Goal: Task Accomplishment & Management: Manage account settings

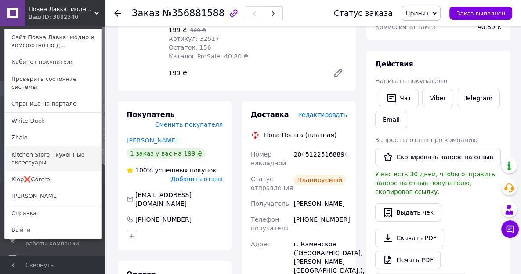
scroll to position [125, 0]
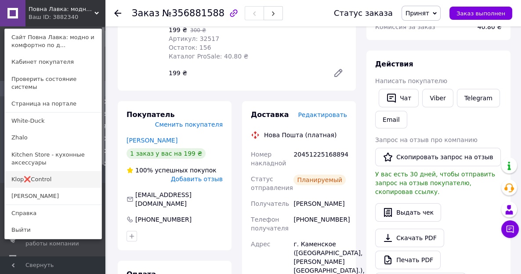
click at [35, 173] on link "Klop❌Control" at bounding box center [53, 179] width 97 height 17
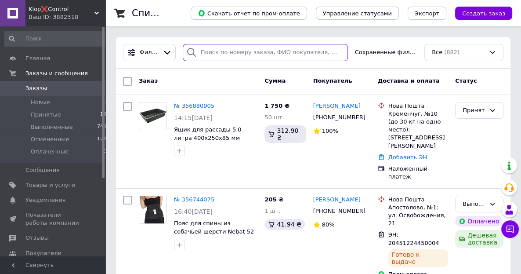
click at [221, 52] on input "search" at bounding box center [265, 52] width 165 height 17
paste input "356880905"
type input "356880905"
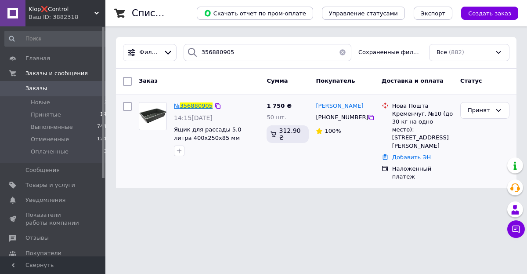
click at [203, 104] on span "356880905" at bounding box center [196, 105] width 32 height 7
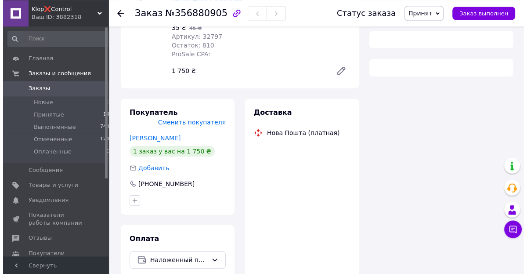
scroll to position [128, 0]
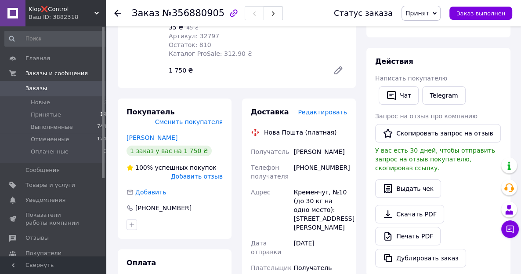
click at [330, 108] on span "Редактировать" at bounding box center [322, 111] width 49 height 7
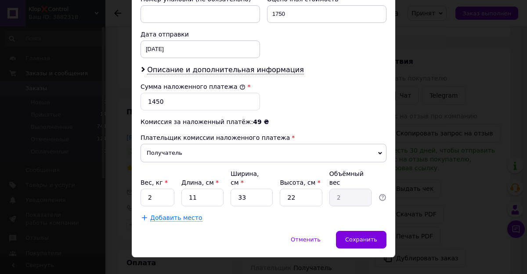
scroll to position [394, 0]
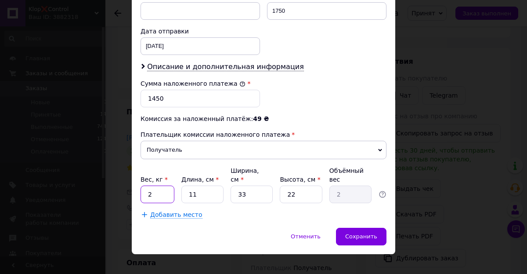
click at [152, 185] on input "2" at bounding box center [157, 194] width 34 height 18
type input "7.3"
type input "5"
type input "0.91"
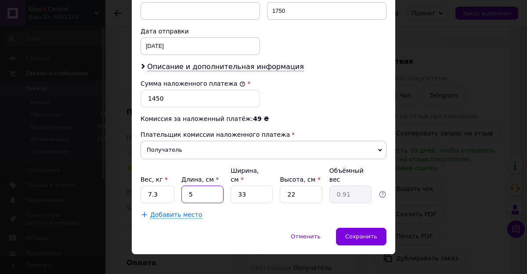
type input "52"
type input "9.44"
type input "52"
type input "4"
type input "1.14"
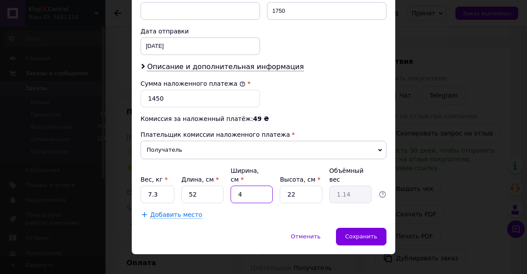
type input "42"
type input "12.01"
type input "42"
type input "3"
type input "1.64"
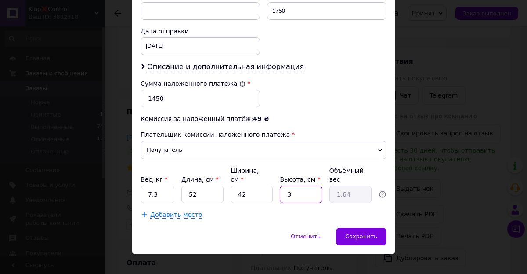
type input "33"
type input "18.02"
type input "33"
click at [150, 211] on span "Добавить место" at bounding box center [176, 214] width 52 height 7
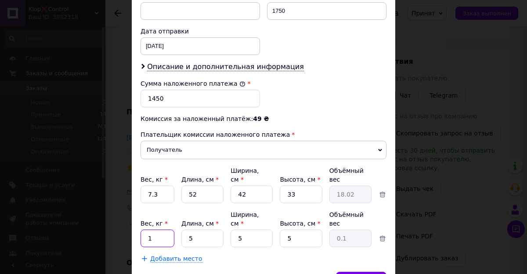
drag, startPoint x: 144, startPoint y: 216, endPoint x: 155, endPoint y: 222, distance: 12.0
click at [155, 203] on input "1" at bounding box center [157, 194] width 34 height 18
type input "7.3"
type input "52"
type input "0.33"
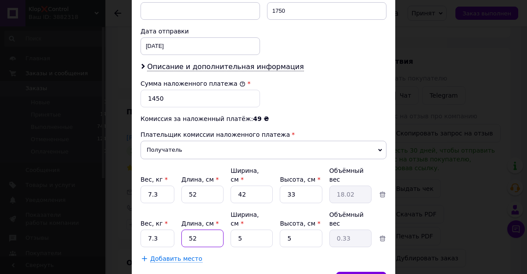
type input "52"
type input "4"
type input "0.26"
type input "42"
type input "2.73"
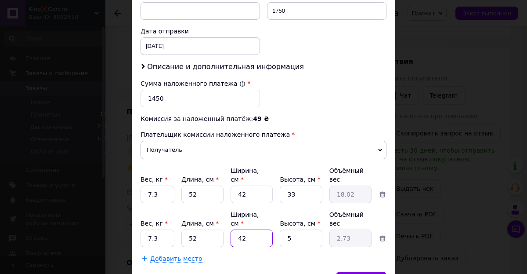
type input "42"
type input "3"
type input "1.64"
type input "33"
type input "18.02"
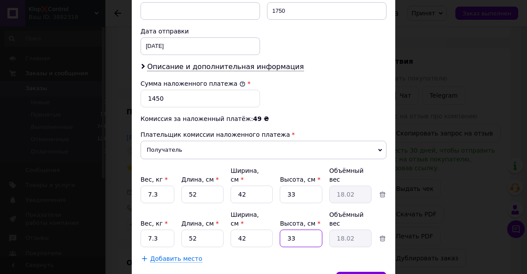
type input "33"
click at [150, 255] on span "Добавить место" at bounding box center [176, 258] width 52 height 7
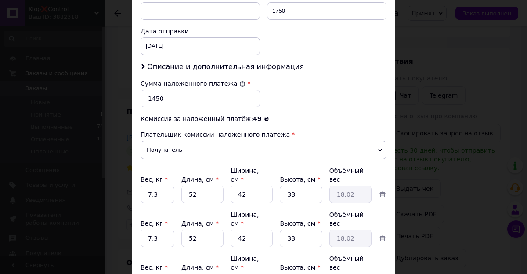
drag, startPoint x: 145, startPoint y: 249, endPoint x: 154, endPoint y: 257, distance: 11.5
click at [153, 203] on input "1" at bounding box center [157, 194] width 34 height 18
type input "7.3"
type input "52"
type input "0.33"
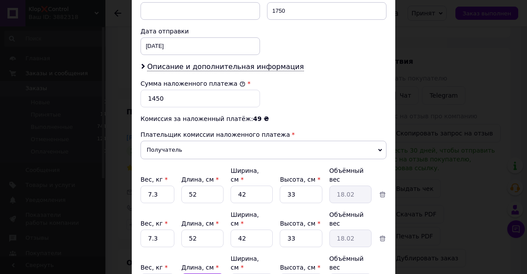
type input "52"
type input "4"
type input "0.26"
type input "42"
type input "2.73"
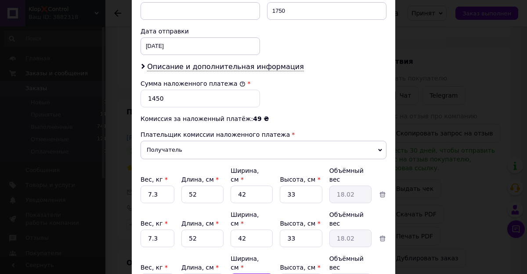
type input "42"
type input "3"
type input "1.64"
type input "33"
type input "18.02"
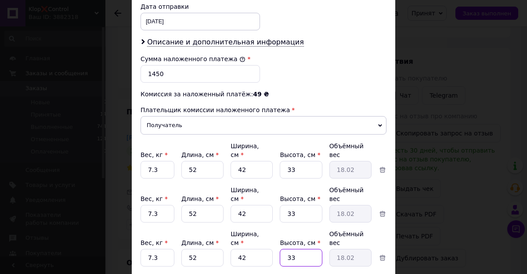
scroll to position [443, 0]
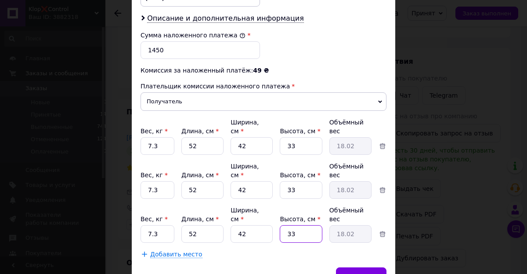
type input "33"
click at [150, 250] on span "Добавить место" at bounding box center [176, 253] width 52 height 7
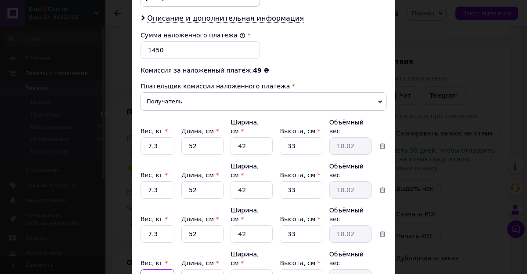
drag, startPoint x: 146, startPoint y: 235, endPoint x: 149, endPoint y: 241, distance: 7.1
click at [149, 155] on input "1" at bounding box center [157, 146] width 34 height 18
type input "2.620"
type input "41"
type input "0.26"
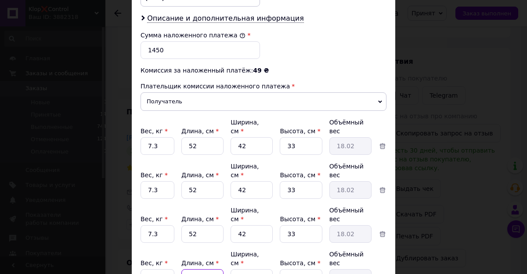
type input "41"
type input "3"
type input "0.15"
type input "33"
type input "1.69"
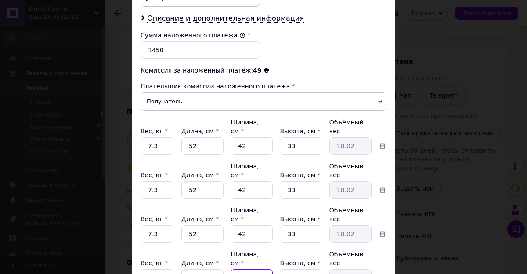
type input "33"
type input "2"
type input "0.68"
type input "20"
type input "6.77"
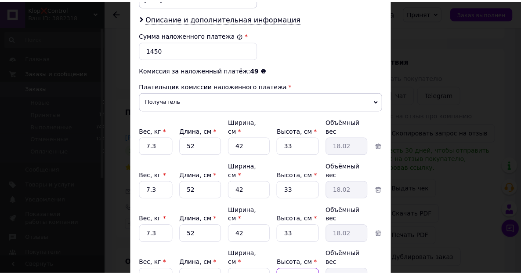
scroll to position [499, 0]
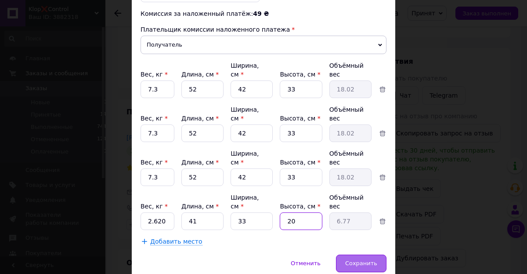
type input "20"
click at [368, 254] on div "Сохранить" at bounding box center [361, 263] width 50 height 18
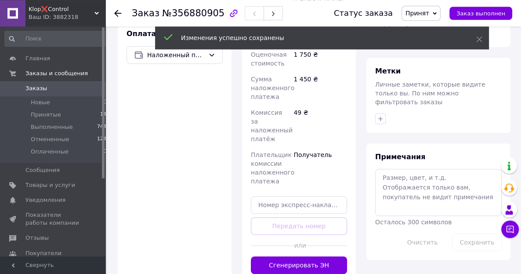
scroll to position [358, 0]
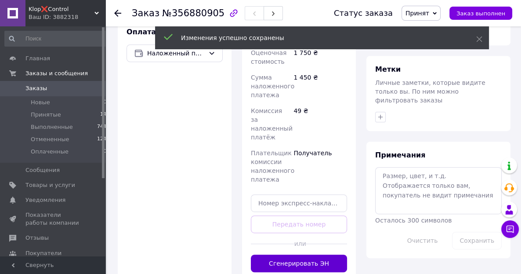
click at [306, 254] on button "Сгенерировать ЭН" at bounding box center [299, 263] width 96 height 18
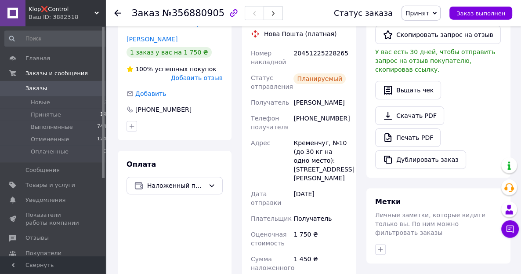
scroll to position [174, 0]
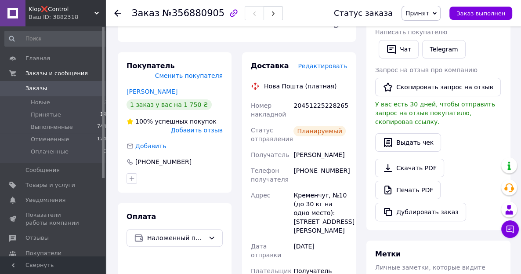
click at [310, 100] on div "20451225228265" at bounding box center [320, 109] width 57 height 25
copy div "20451225228265"
